Goal: Transaction & Acquisition: Purchase product/service

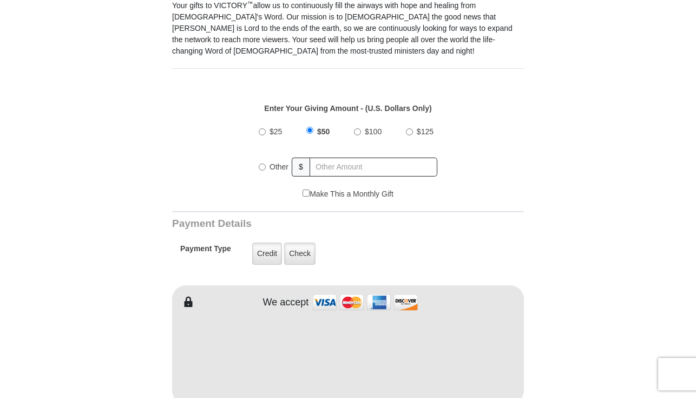
scroll to position [356, 0]
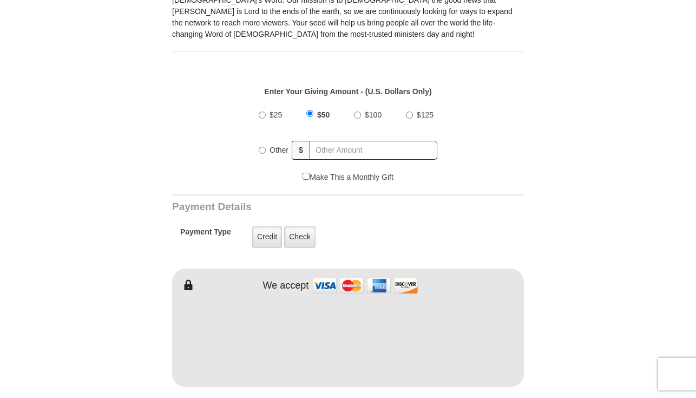
click at [361, 115] on label "$100" at bounding box center [373, 115] width 24 height 19
click at [361, 115] on input "$100" at bounding box center [357, 114] width 7 height 7
radio input "true"
click at [327, 152] on input "text" at bounding box center [374, 150] width 127 height 19
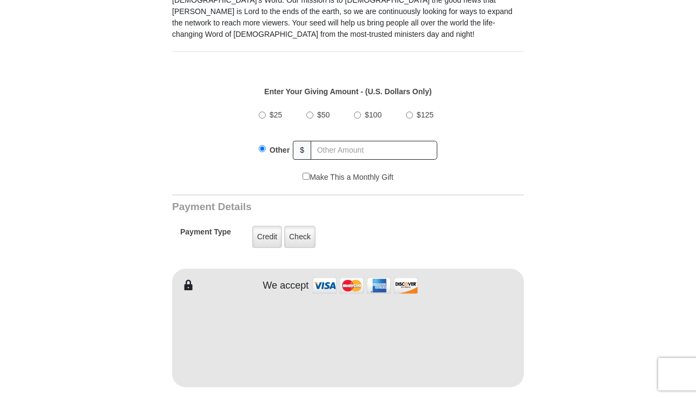
click at [361, 113] on label "$100" at bounding box center [373, 115] width 24 height 19
click at [360, 113] on input "$100" at bounding box center [357, 114] width 7 height 7
radio input "true"
click at [568, 323] on form "VICTORY Channel Online Giving VICTORY Channel is a worldwide, on-air television…" at bounding box center [347, 327] width 617 height 1294
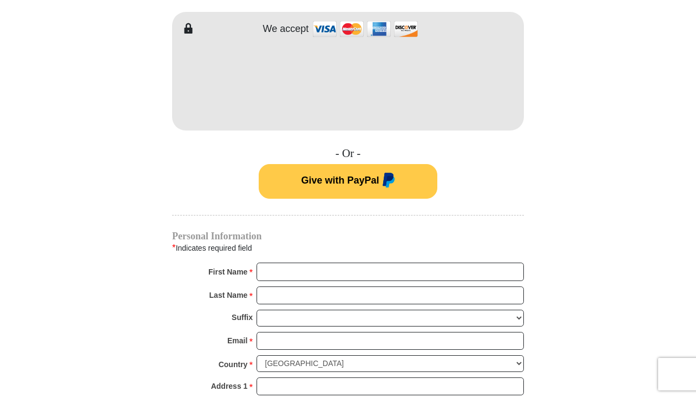
scroll to position [615, 0]
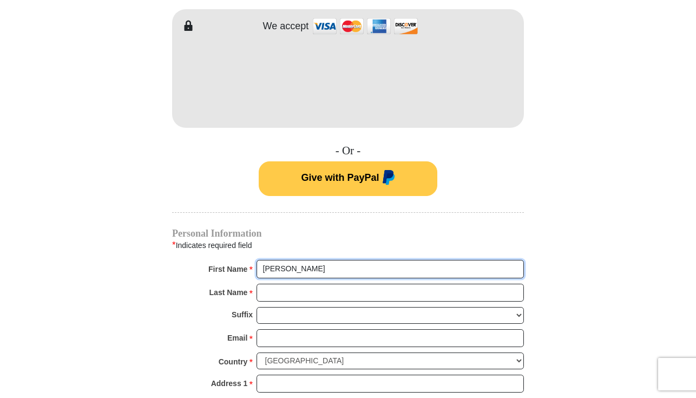
type input "[PERSON_NAME]"
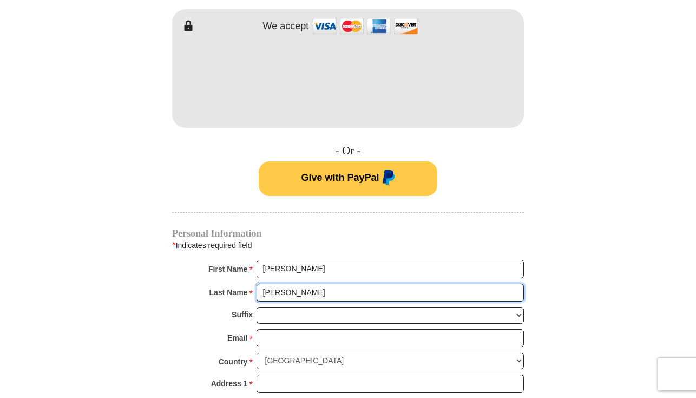
type input "[PERSON_NAME]"
click at [545, 236] on form "VICTORY Channel Online Giving VICTORY Channel is a worldwide, on-air television…" at bounding box center [347, 68] width 617 height 1294
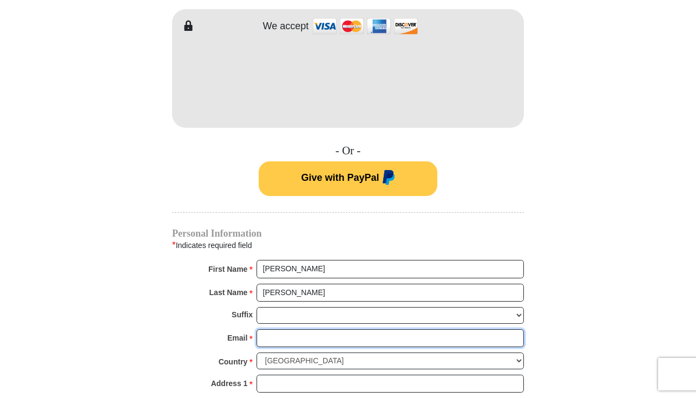
type input "[EMAIL_ADDRESS][DOMAIN_NAME]"
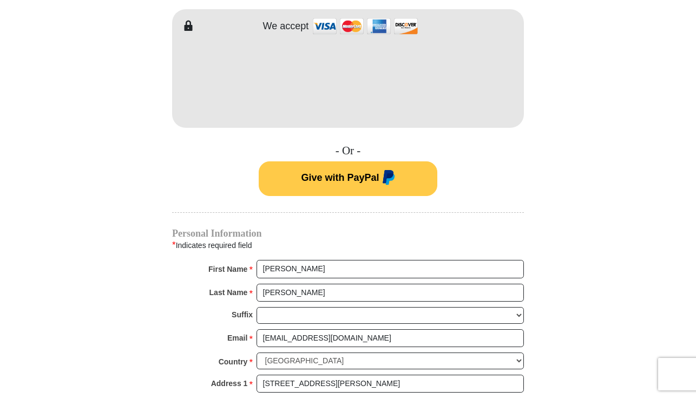
click at [627, 312] on form "VICTORY Channel Online Giving VICTORY Channel is a worldwide, on-air television…" at bounding box center [347, 68] width 617 height 1294
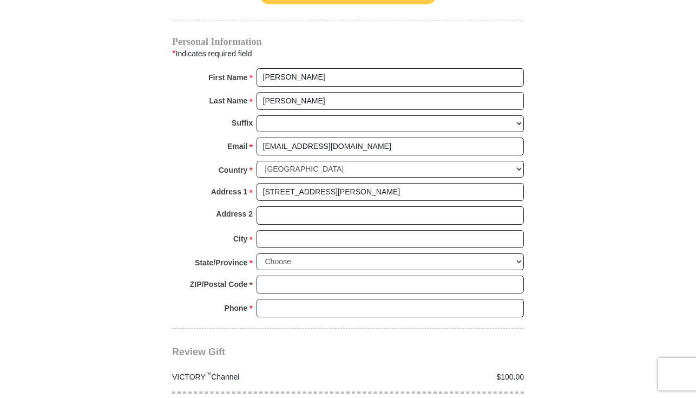
scroll to position [809, 0]
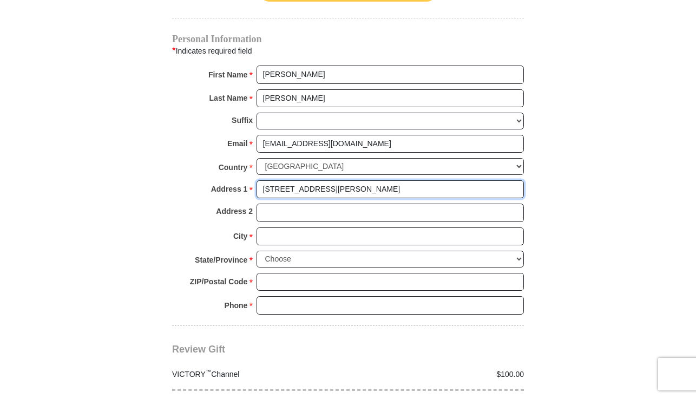
click at [341, 180] on input "[STREET_ADDRESS][PERSON_NAME]" at bounding box center [389, 189] width 267 height 18
type input "[STREET_ADDRESS][PERSON_NAME]"
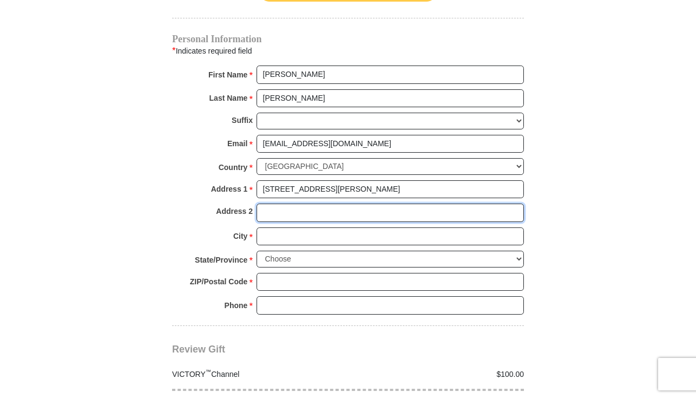
click at [281, 206] on input "Address 2" at bounding box center [389, 212] width 267 height 18
type input "Aventura"
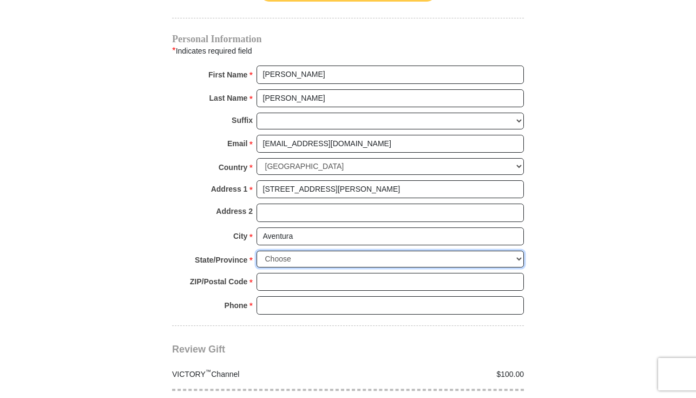
select select "FL"
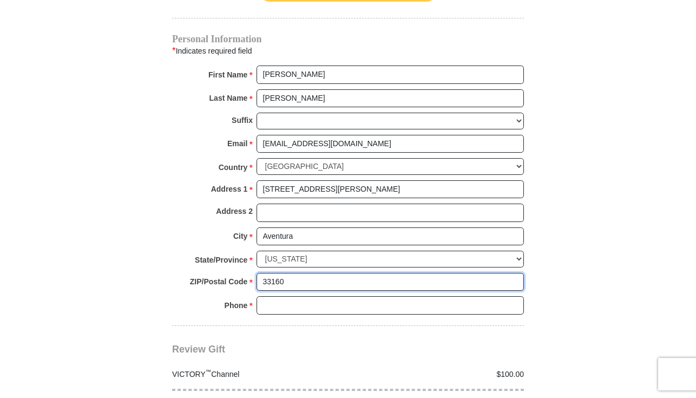
type input "33160"
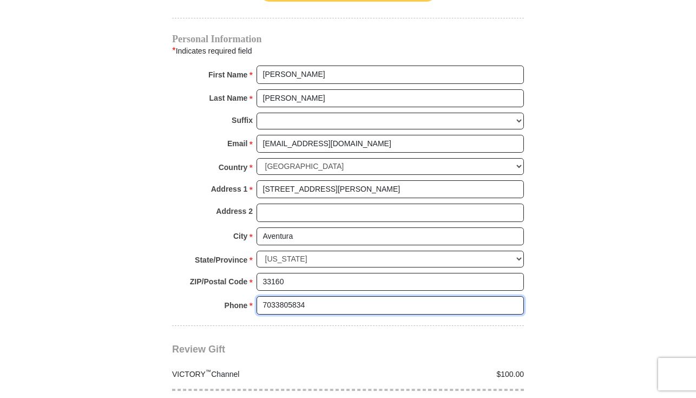
type input "7033805834"
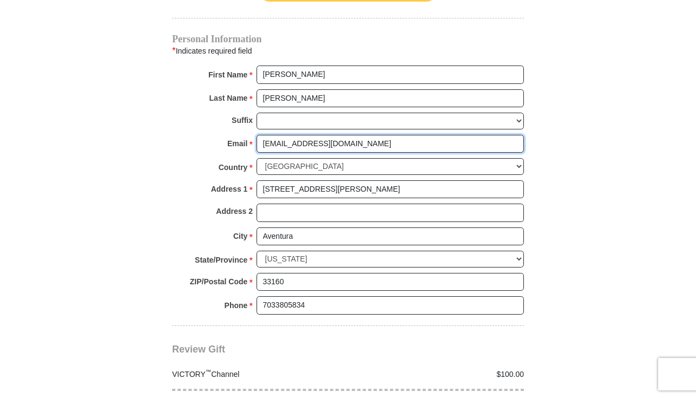
click at [367, 145] on input "[EMAIL_ADDRESS][DOMAIN_NAME]" at bounding box center [389, 144] width 267 height 18
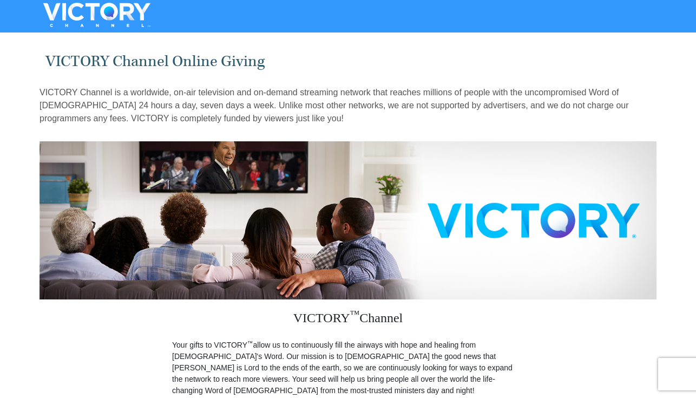
scroll to position [0, 0]
